Goal: Download file/media

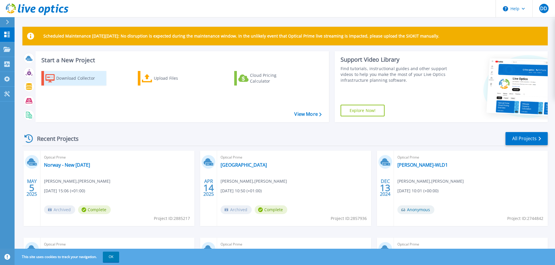
click at [83, 77] on div "Download Collector" at bounding box center [79, 79] width 47 height 12
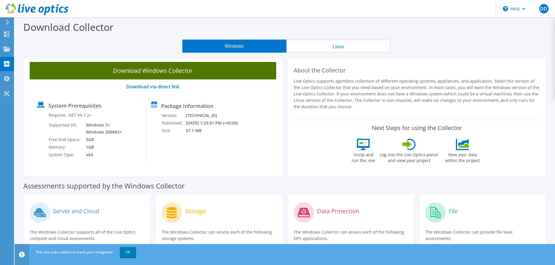
click at [177, 73] on link "Download Windows Collector" at bounding box center [153, 70] width 246 height 17
